Goal: Task Accomplishment & Management: Manage account settings

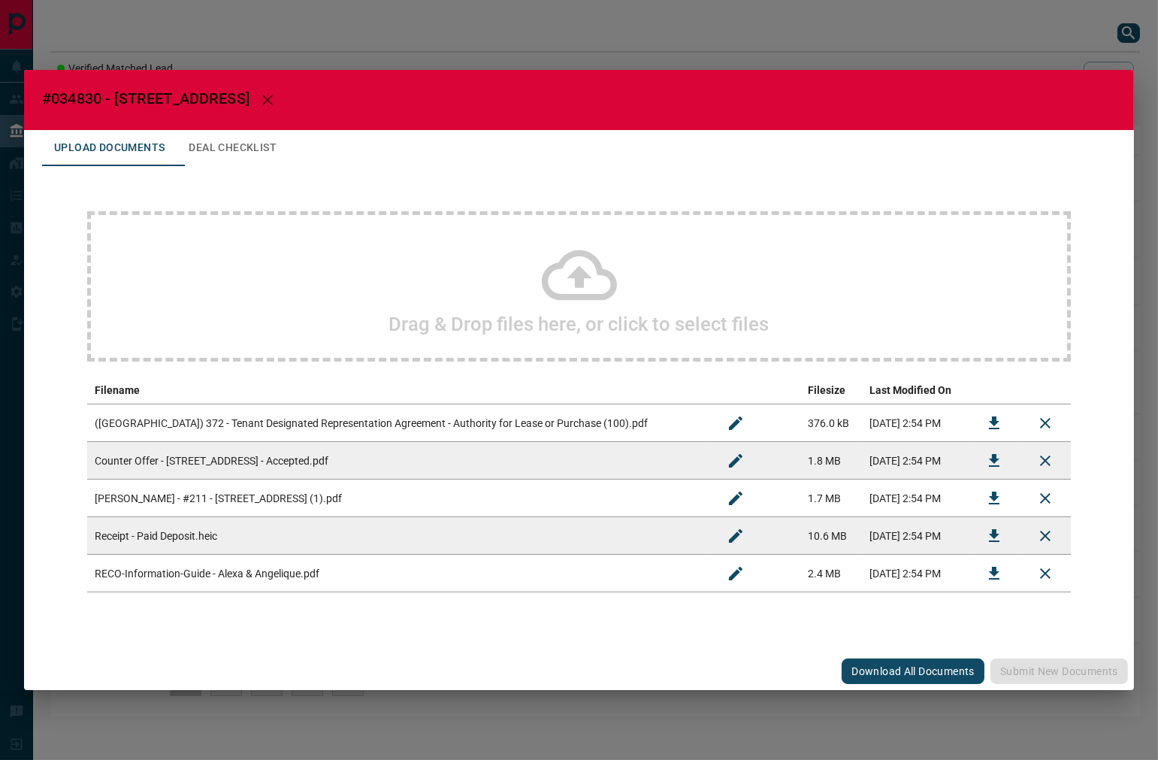
click at [85, 99] on span "#034830 - [STREET_ADDRESS]" at bounding box center [145, 98] width 207 height 18
copy span "034830"
click at [978, 470] on td at bounding box center [994, 461] width 51 height 38
click at [994, 459] on icon "Download" at bounding box center [994, 460] width 11 height 13
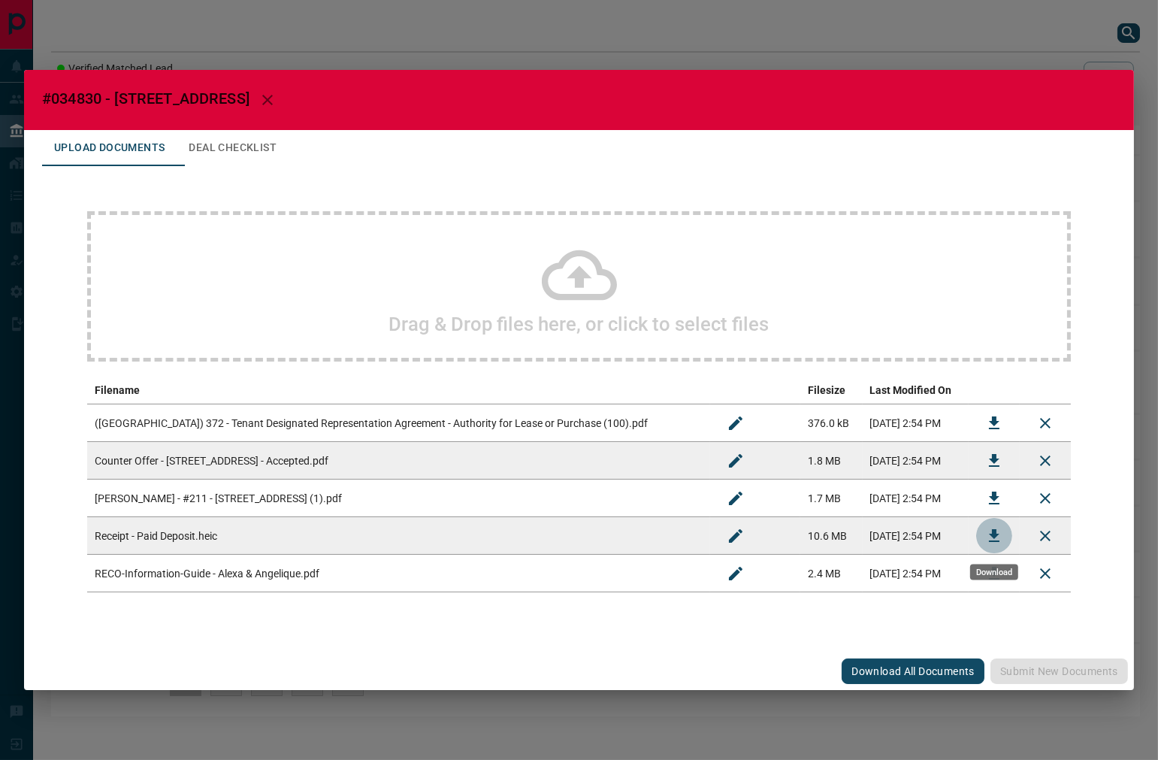
click at [981, 527] on button "Download" at bounding box center [994, 536] width 36 height 36
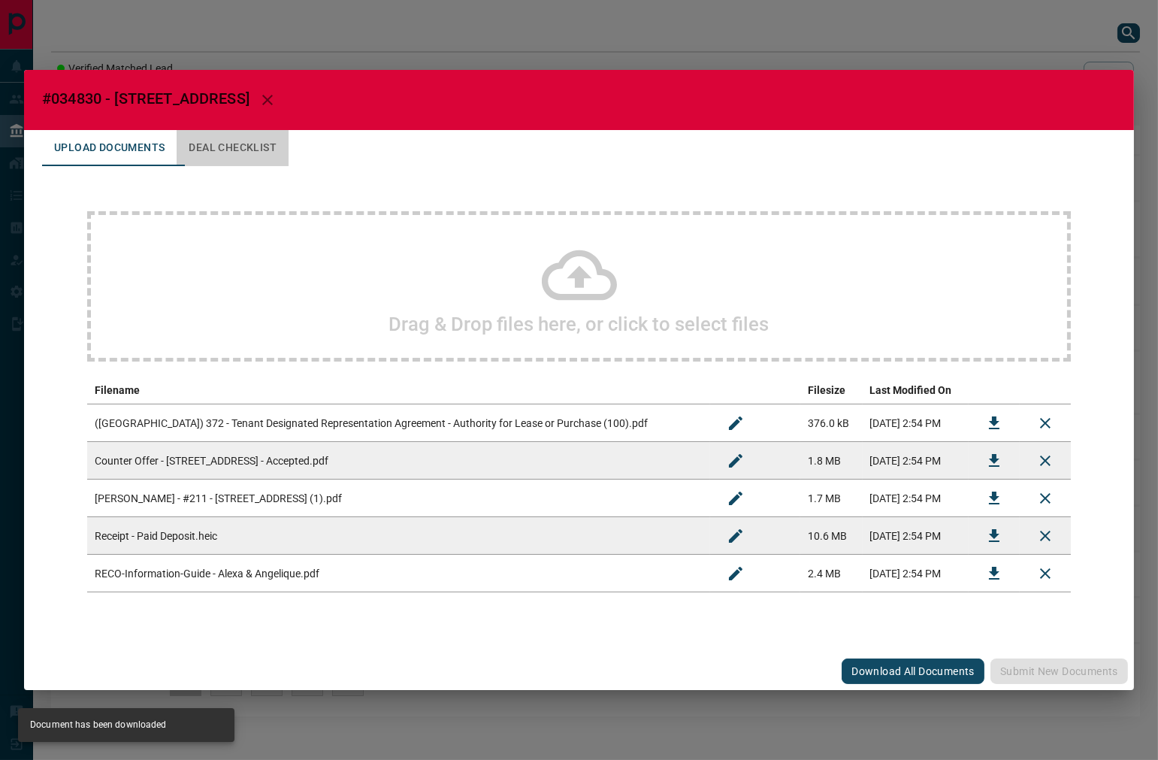
click at [289, 163] on button "Deal Checklist" at bounding box center [233, 148] width 112 height 36
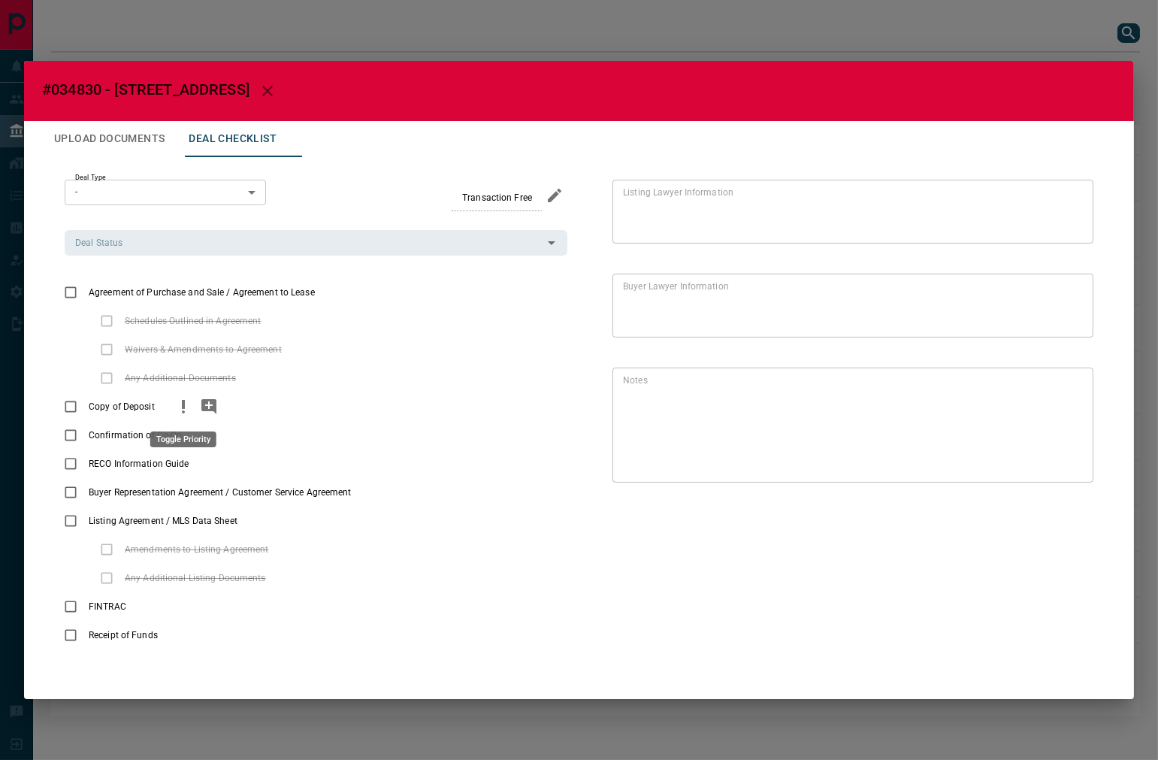
click at [178, 408] on icon "priority" at bounding box center [183, 407] width 18 height 18
click at [201, 408] on icon "add note" at bounding box center [208, 406] width 15 height 15
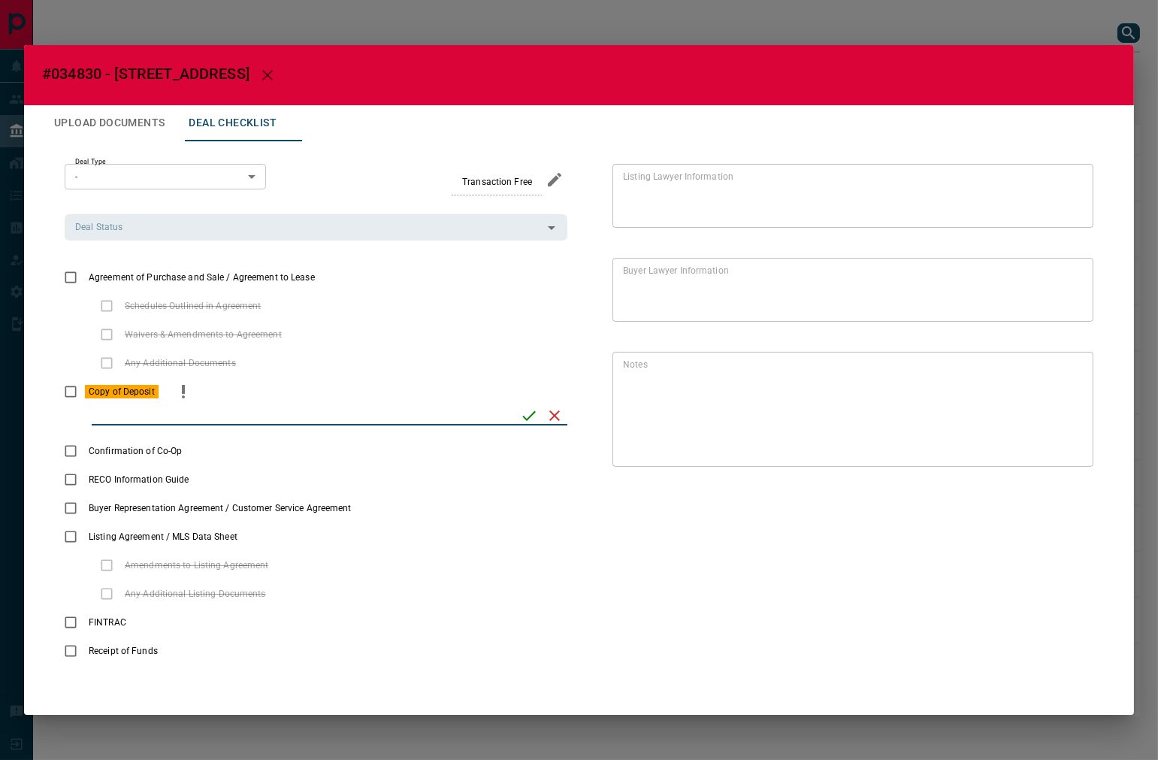
paste input "********"
type input "********"
click at [519, 414] on button "save" at bounding box center [529, 416] width 26 height 26
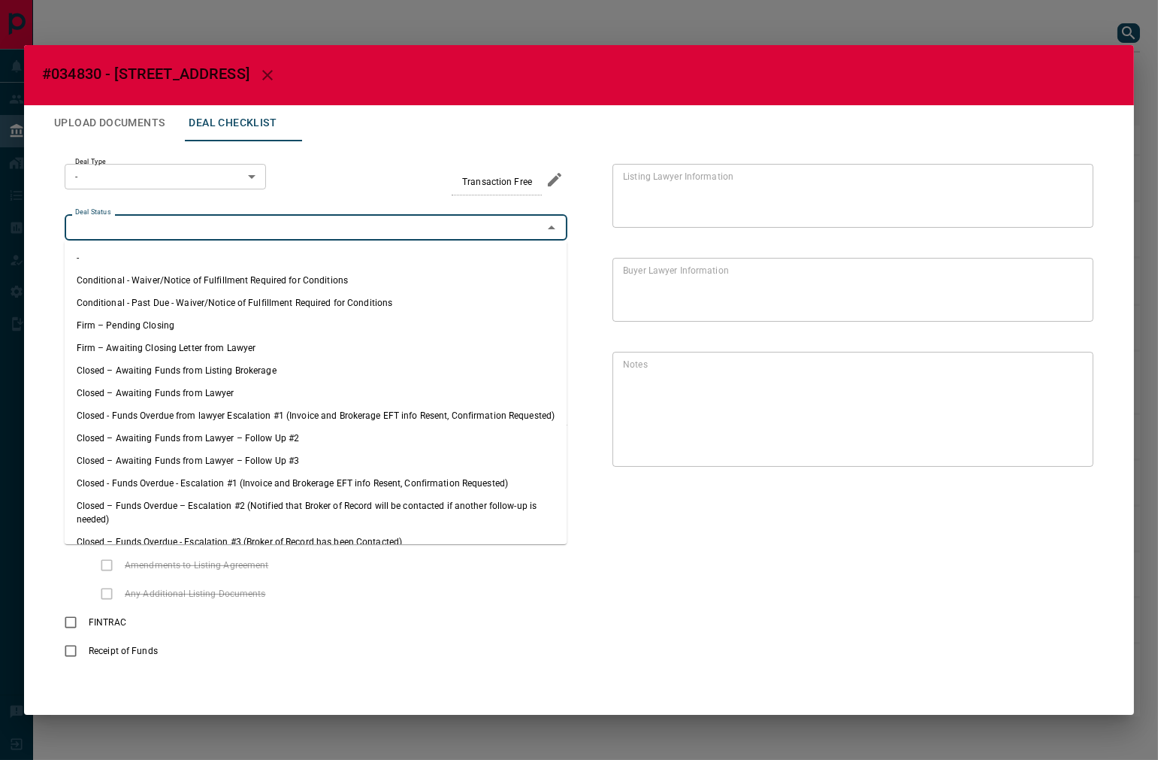
click at [186, 233] on input "Deal Status" at bounding box center [303, 227] width 469 height 17
click at [188, 318] on li "Firm – Pending Closing" at bounding box center [316, 325] width 503 height 23
type input "**********"
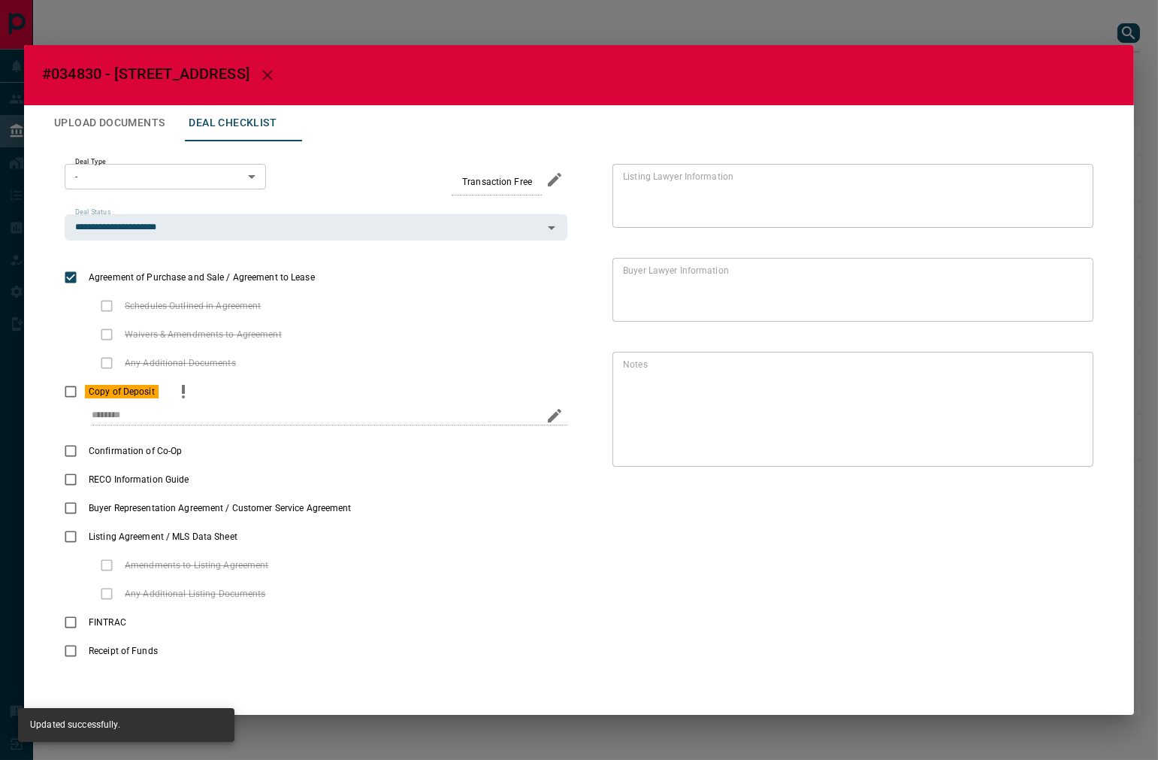
click at [138, 177] on body "Lead Transfers Leads Deals Listings Campaigns Quota Rules Agent Quotas Admin Mo…" at bounding box center [579, 365] width 1158 height 731
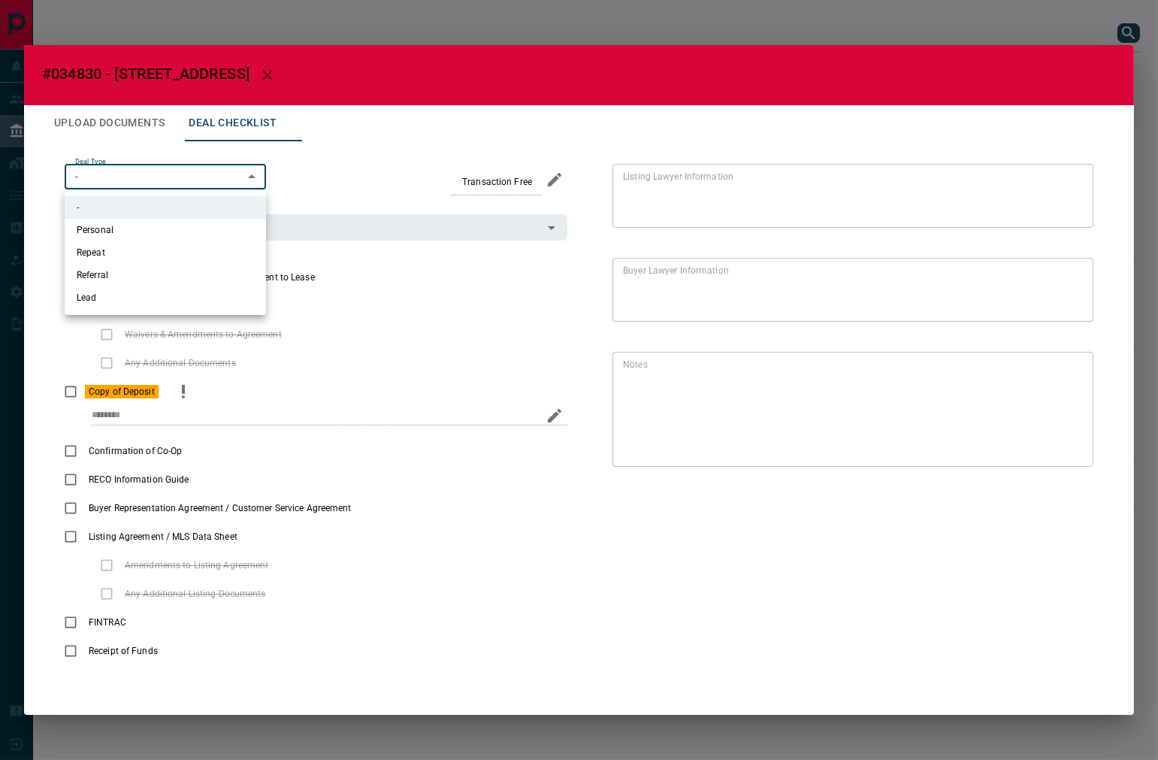
click at [184, 299] on li "Lead" at bounding box center [165, 297] width 201 height 23
type input "*"
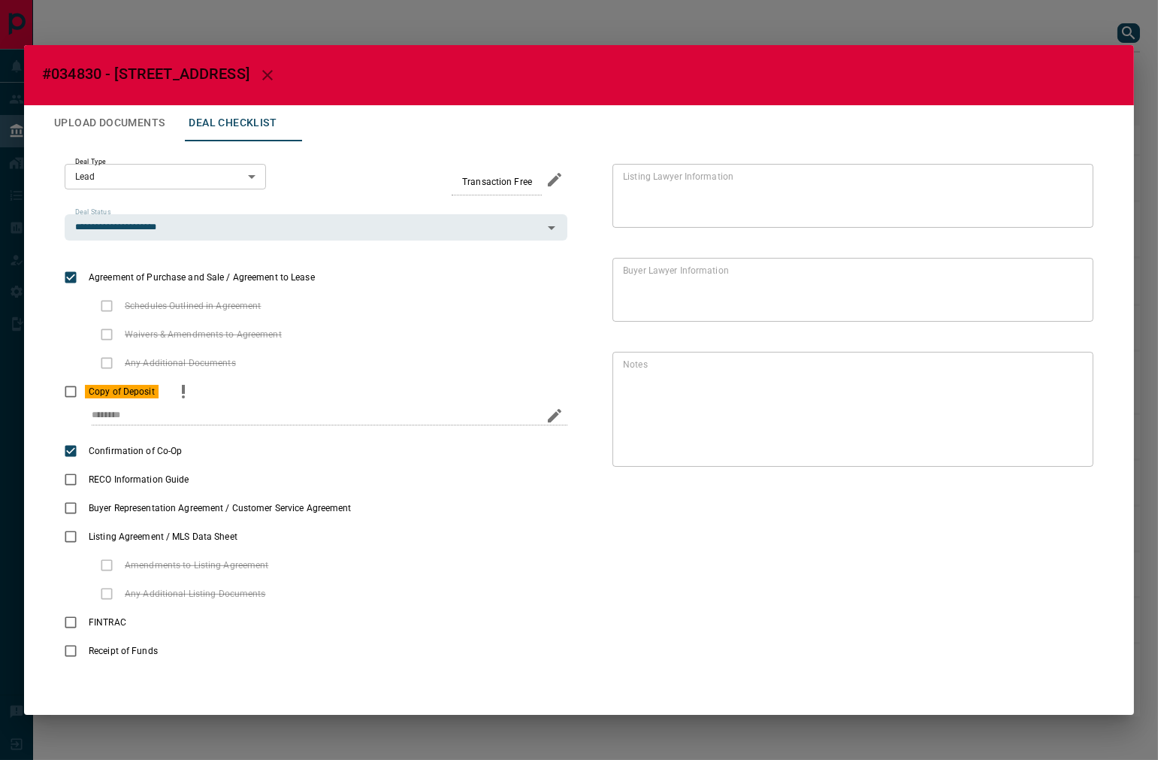
click at [156, 104] on h2 "#034830 - [STREET_ADDRESS]" at bounding box center [579, 75] width 1110 height 60
click at [148, 113] on button "Upload Documents" at bounding box center [109, 123] width 135 height 36
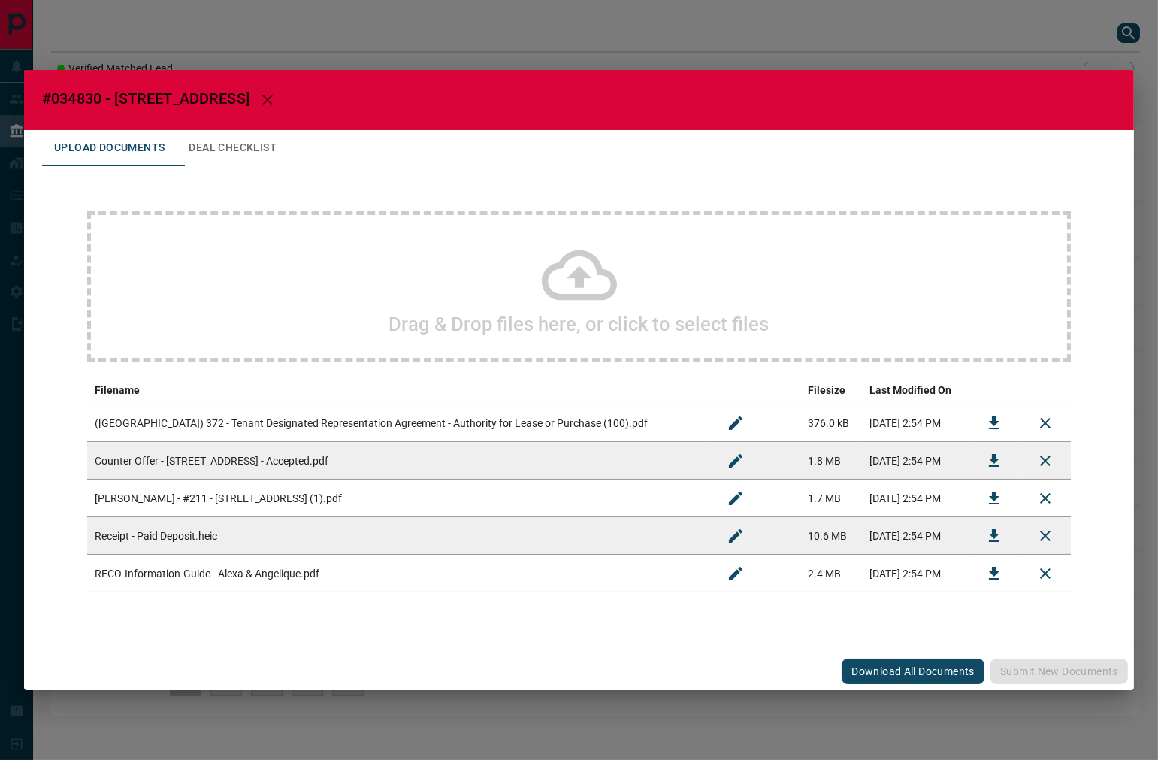
click at [980, 419] on button "Download" at bounding box center [994, 423] width 36 height 36
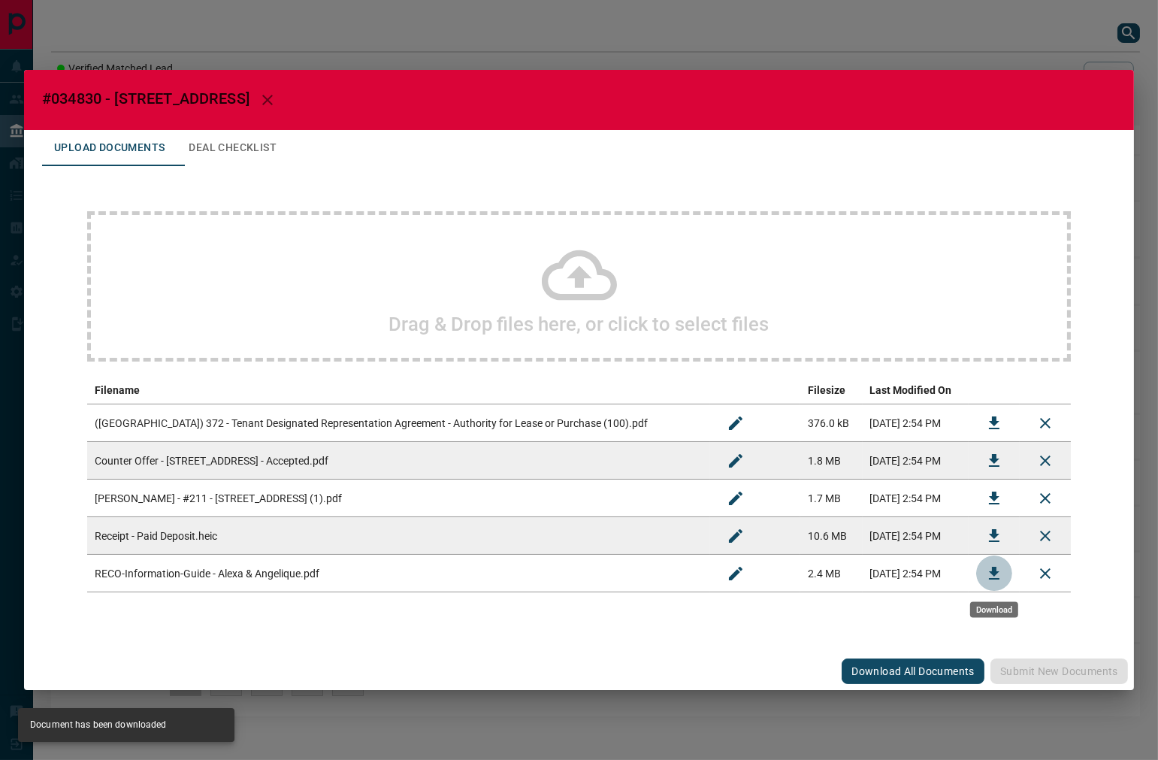
click at [987, 576] on icon "Download" at bounding box center [994, 573] width 18 height 18
click at [212, 168] on div "Drag & Drop files here, or click to select files Filename Filesize Last Modifie…" at bounding box center [579, 401] width 1074 height 471
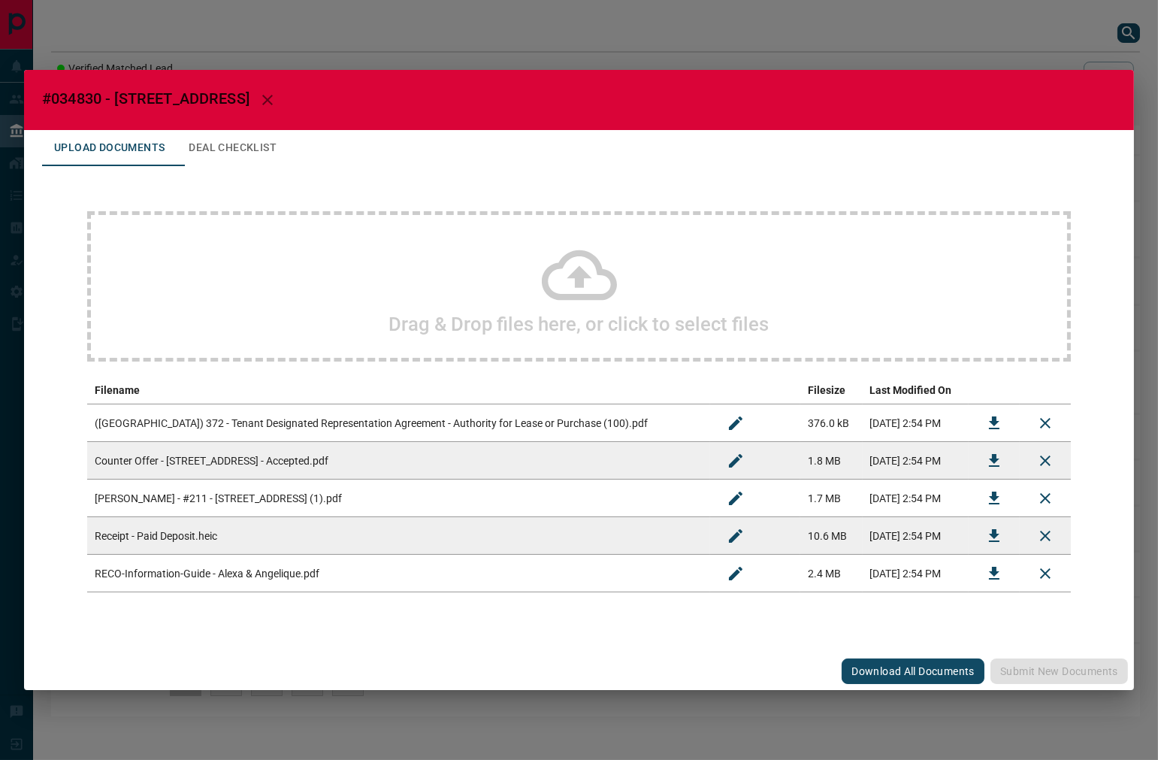
click at [279, 154] on button "Deal Checklist" at bounding box center [233, 148] width 112 height 36
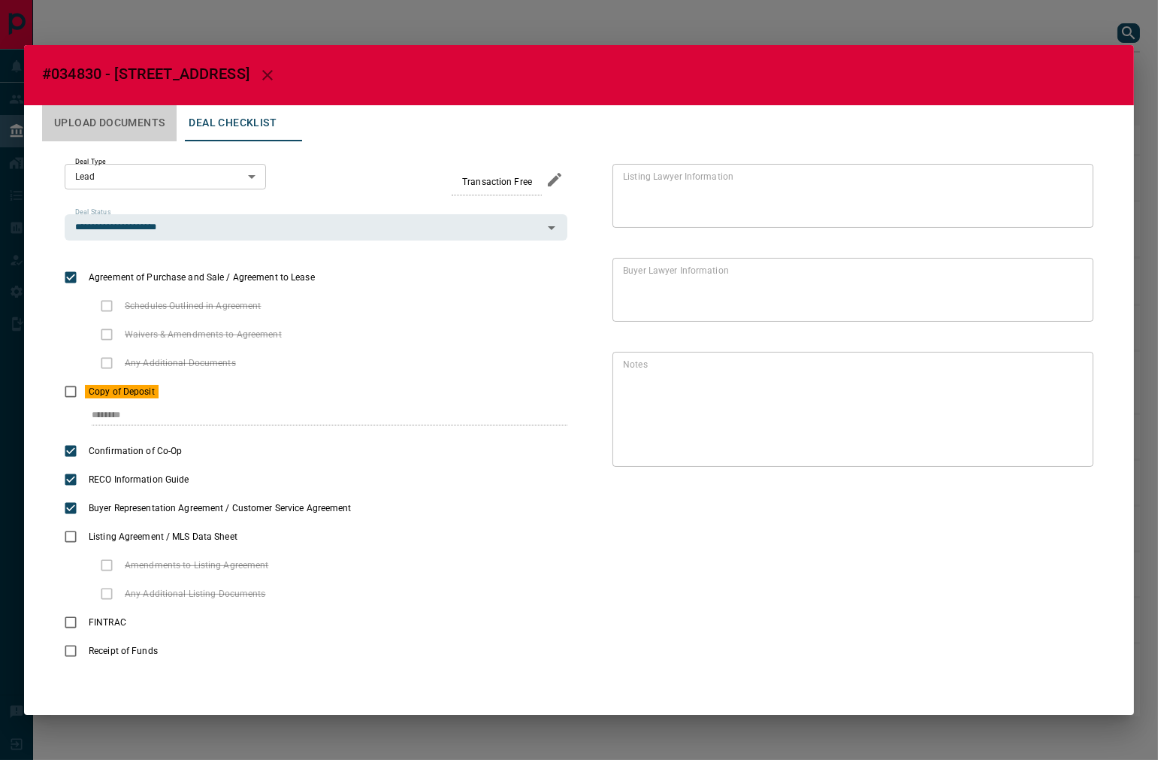
click at [162, 126] on button "Upload Documents" at bounding box center [109, 123] width 135 height 36
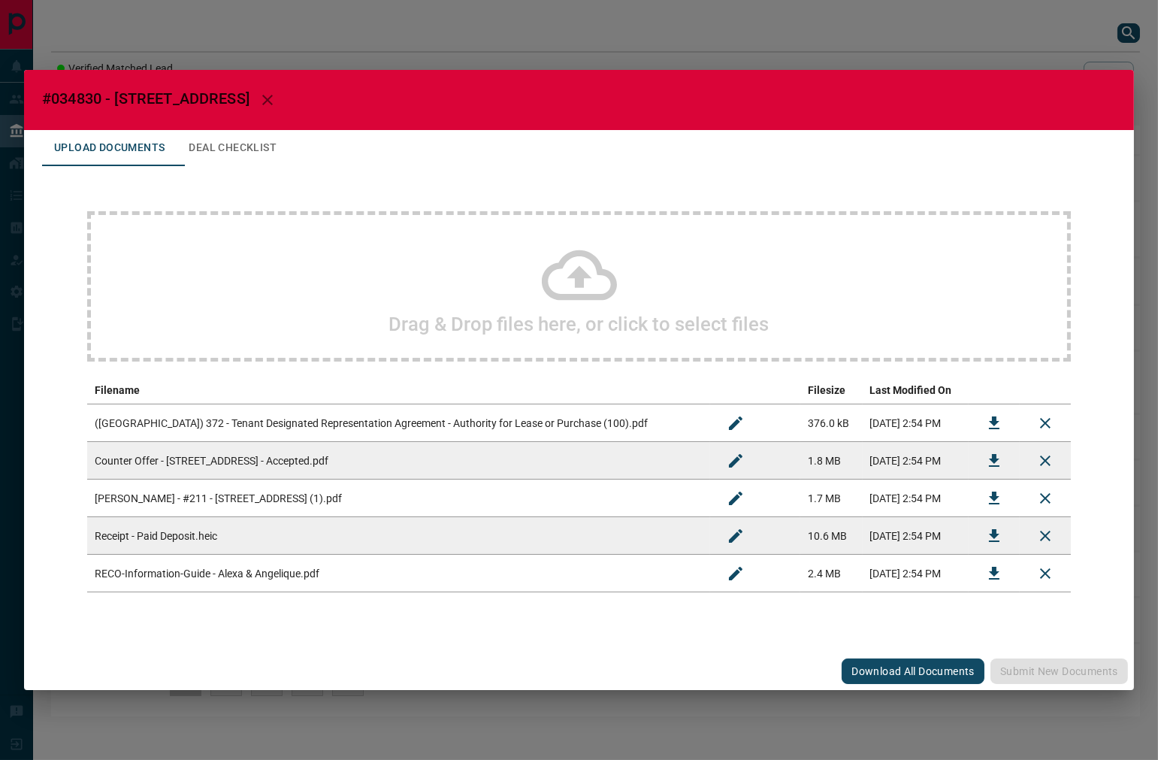
click at [365, 371] on div "Drag & Drop files here, or click to select files Filename Filesize Last Modifie…" at bounding box center [579, 401] width 1074 height 471
click at [482, 324] on h2 "Drag & Drop files here, or click to select files" at bounding box center [579, 324] width 380 height 23
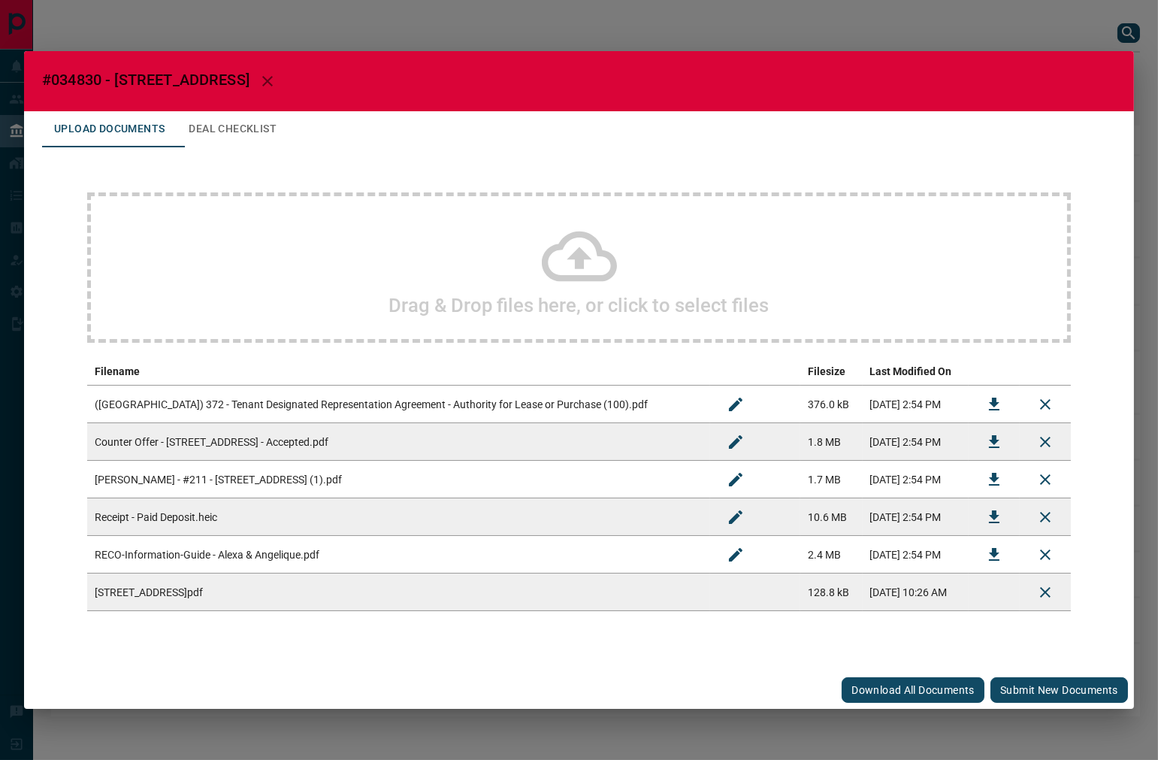
click at [1041, 680] on button "Submit new documents" at bounding box center [1060, 690] width 138 height 26
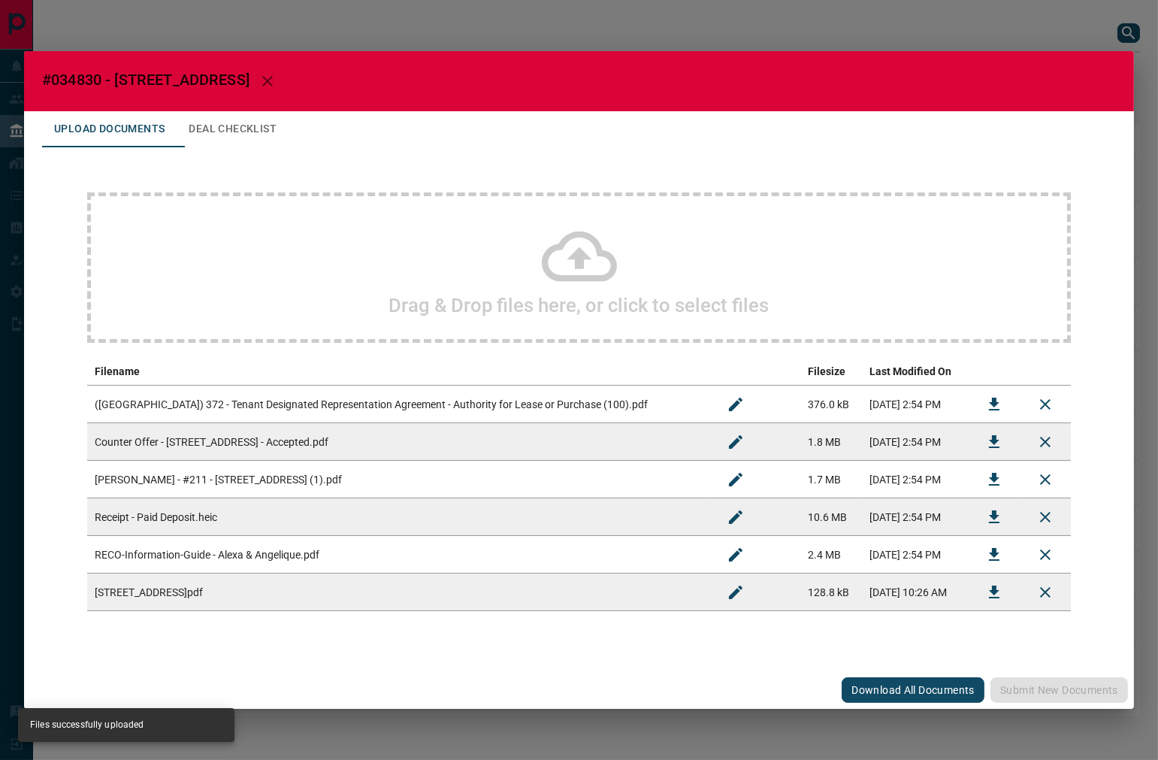
click at [273, 143] on button "Deal Checklist" at bounding box center [233, 129] width 112 height 36
